Goal: Check status: Check status

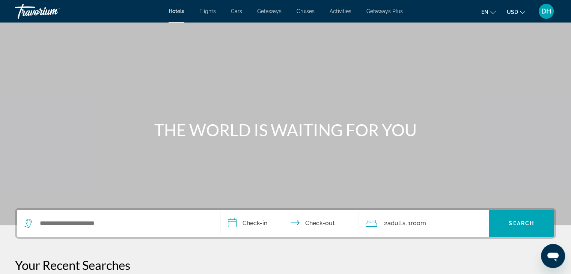
click at [549, 12] on span "DH" at bounding box center [547, 12] width 10 height 8
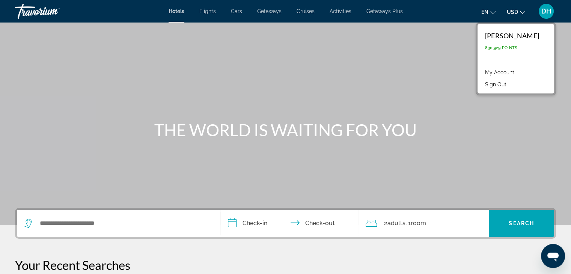
click at [518, 71] on link "My Account" at bounding box center [500, 73] width 37 height 10
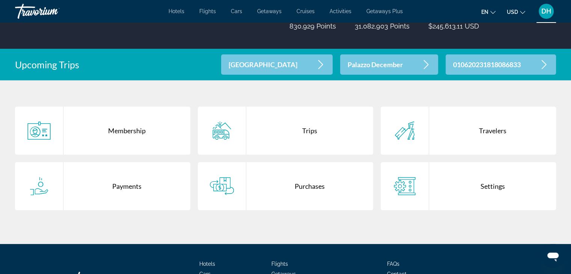
scroll to position [181, 0]
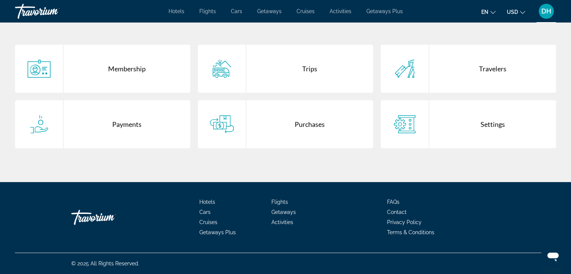
click at [281, 138] on div "Purchases" at bounding box center [309, 124] width 127 height 48
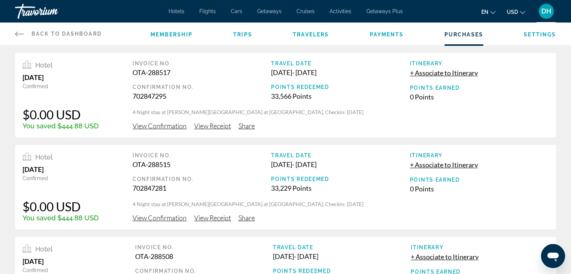
click at [155, 127] on span "View Confirmation" at bounding box center [160, 126] width 54 height 8
click at [159, 218] on span "View Confirmation" at bounding box center [160, 218] width 54 height 8
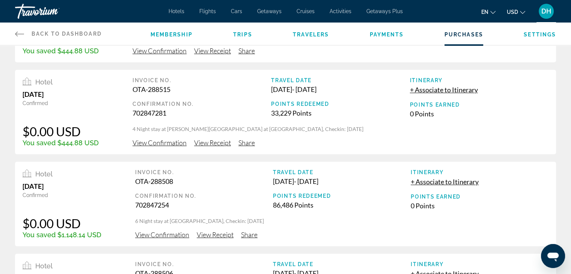
scroll to position [150, 0]
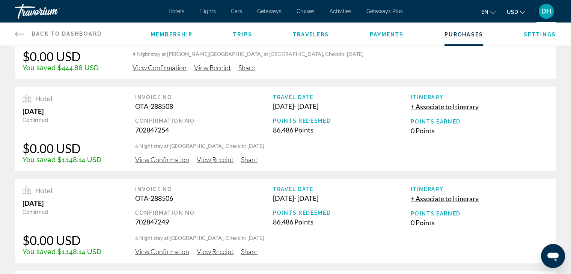
click at [161, 154] on div "Invoice No. OTA-288508 Confirmation No. 702847254 Travel Date [DATE] - [DATE] P…" at bounding box center [342, 129] width 414 height 70
click at [158, 159] on span "View Confirmation" at bounding box center [162, 160] width 54 height 8
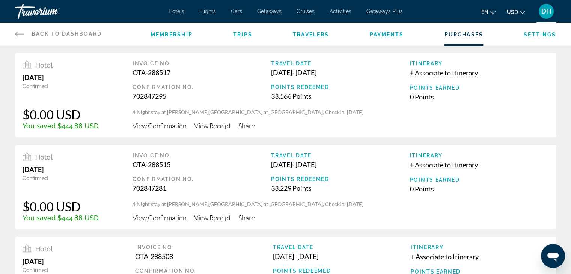
click at [180, 10] on span "Hotels" at bounding box center [177, 11] width 16 height 6
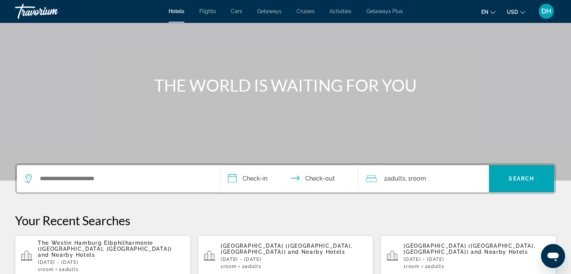
scroll to position [75, 0]
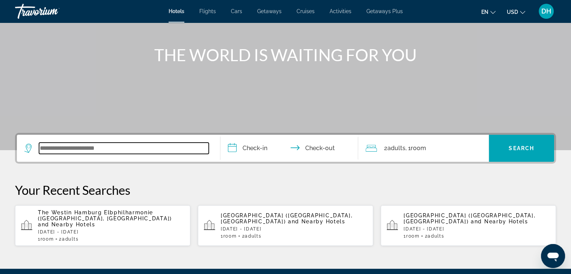
click at [130, 150] on input "Search widget" at bounding box center [124, 148] width 170 height 11
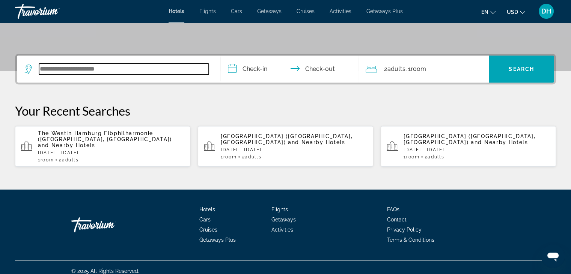
scroll to position [156, 0]
